Goal: Check status: Check status

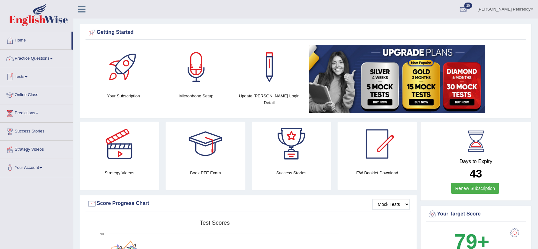
click at [24, 79] on link "Tests" at bounding box center [36, 76] width 73 height 16
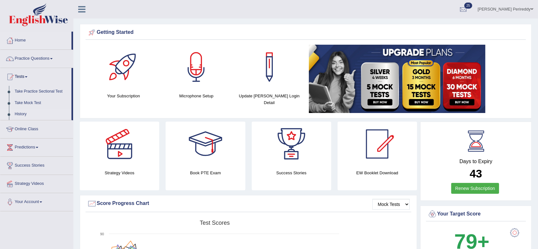
click at [24, 114] on link "History" at bounding box center [42, 113] width 60 height 11
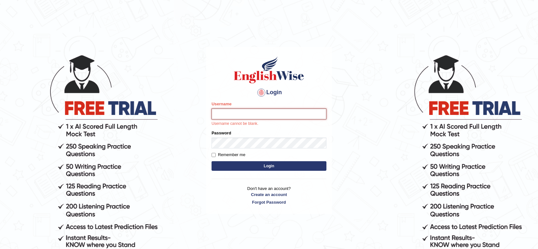
type input "Karthikeya_Inaganti"
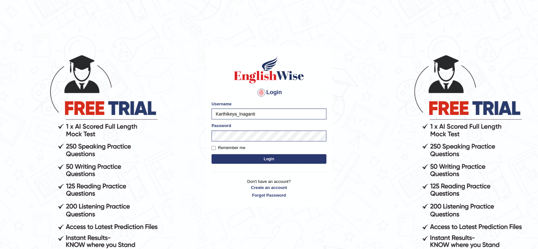
click at [270, 162] on button "Login" at bounding box center [268, 159] width 115 height 10
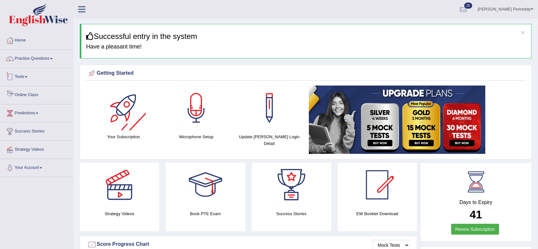
click at [59, 81] on link "Tests" at bounding box center [36, 76] width 73 height 16
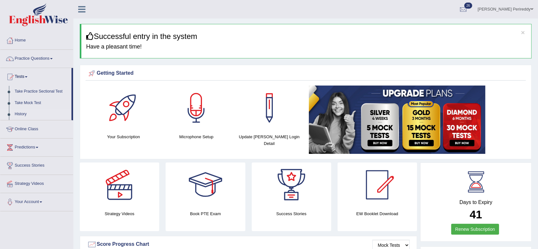
click at [36, 115] on link "History" at bounding box center [42, 113] width 60 height 11
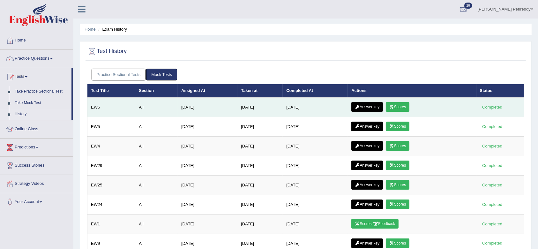
click at [398, 105] on link "Scores" at bounding box center [398, 107] width 24 height 10
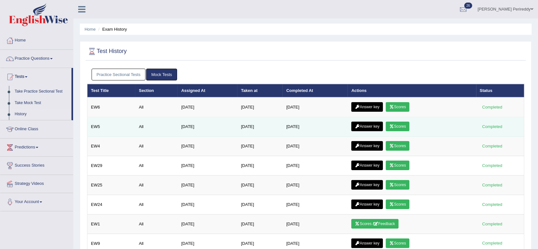
click at [402, 126] on link "Scores" at bounding box center [398, 127] width 24 height 10
